Goal: Task Accomplishment & Management: Use online tool/utility

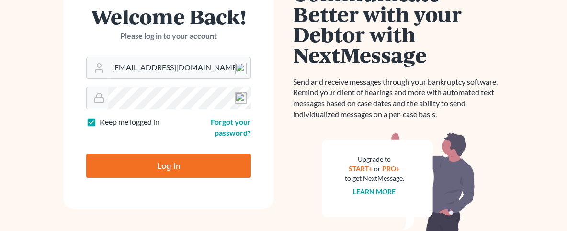
scroll to position [103, 0]
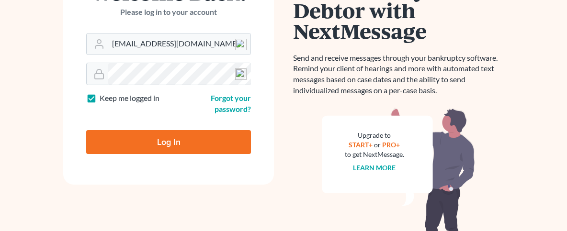
click at [156, 136] on input "Log In" at bounding box center [168, 142] width 165 height 24
type input "Thinking..."
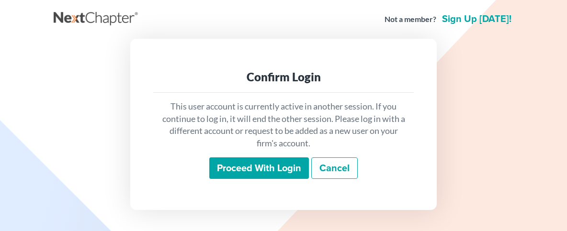
click at [262, 168] on input "Proceed with login" at bounding box center [259, 169] width 100 height 22
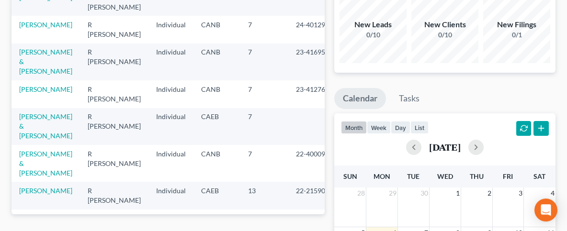
scroll to position [103, 0]
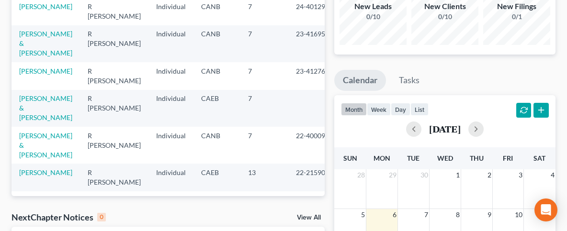
click at [55, 224] on link "Sidhu, Jagdeep" at bounding box center [45, 228] width 53 height 8
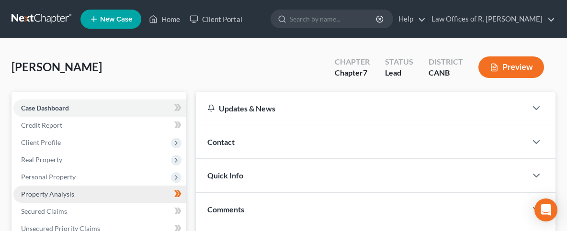
click at [50, 192] on span "Property Analysis" at bounding box center [47, 194] width 53 height 8
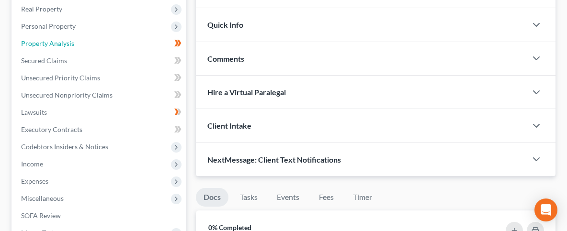
scroll to position [257, 0]
